Goal: Information Seeking & Learning: Learn about a topic

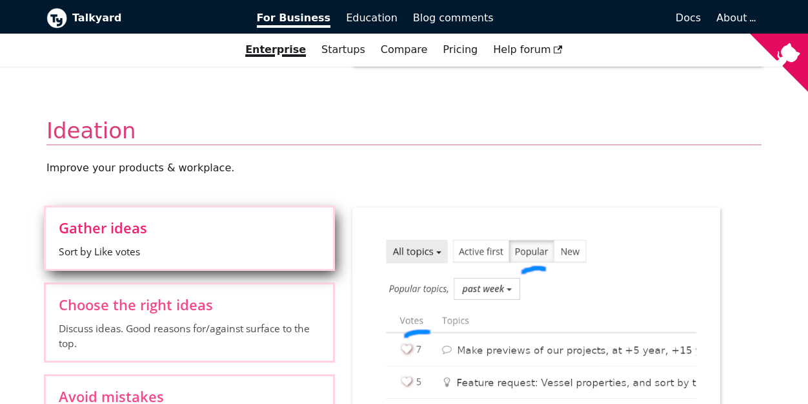
scroll to position [1227, 0]
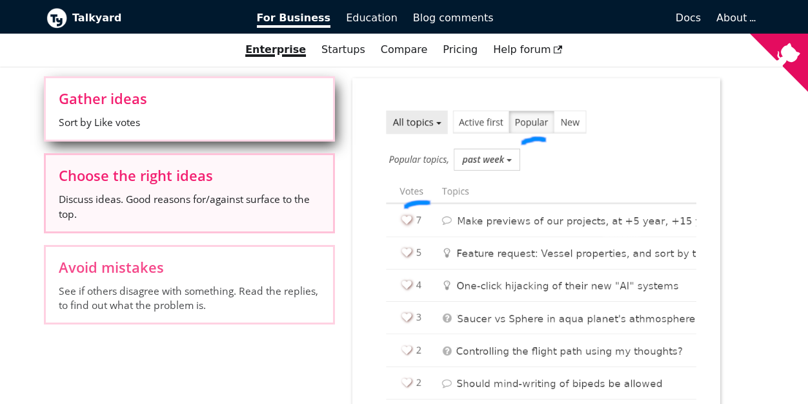
click at [245, 179] on span "Choose the right ideas" at bounding box center [189, 175] width 261 height 14
click at [0, 0] on input "Choose the right ideas Discuss ideas. Good reasons for/against surface to the t…" at bounding box center [0, 0] width 0 height 0
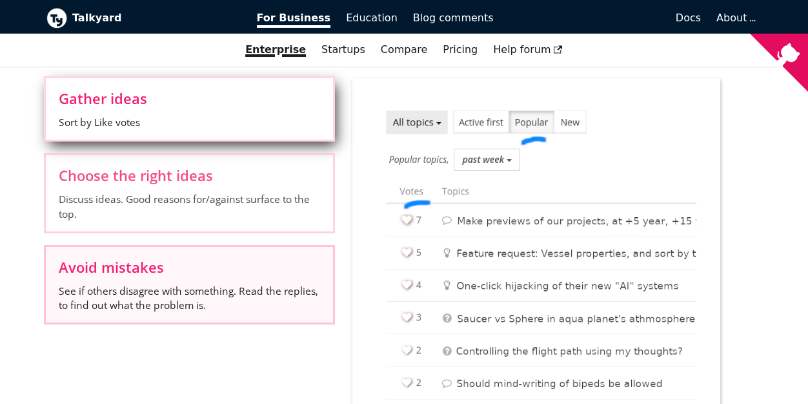
click at [249, 263] on span "Avoid mistakes" at bounding box center [189, 267] width 261 height 14
click at [0, 0] on input "Avoid mistakes See if others disagree with something. Read the replies, to find…" at bounding box center [0, 0] width 0 height 0
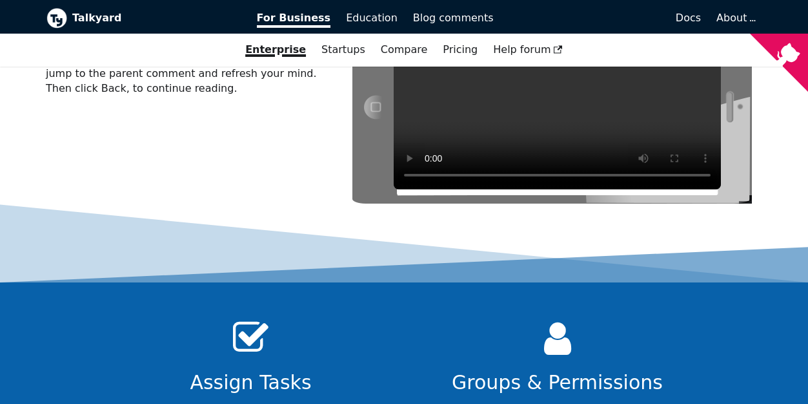
scroll to position [4132, 0]
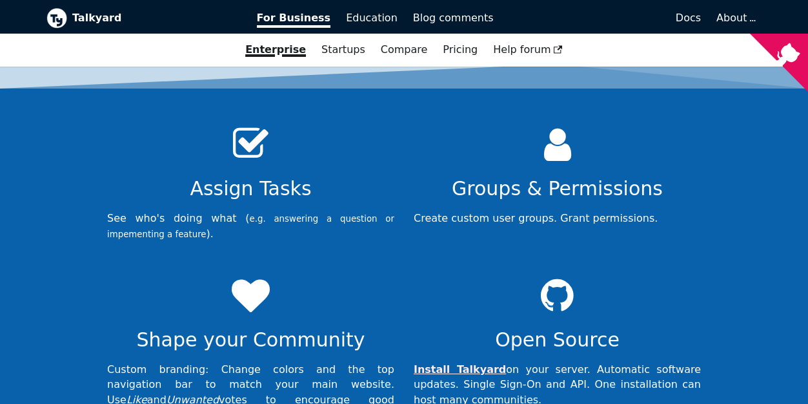
click at [539, 327] on h2 "Open Source" at bounding box center [557, 339] width 287 height 25
click at [554, 264] on div at bounding box center [557, 295] width 287 height 63
